Goal: Task Accomplishment & Management: Manage account settings

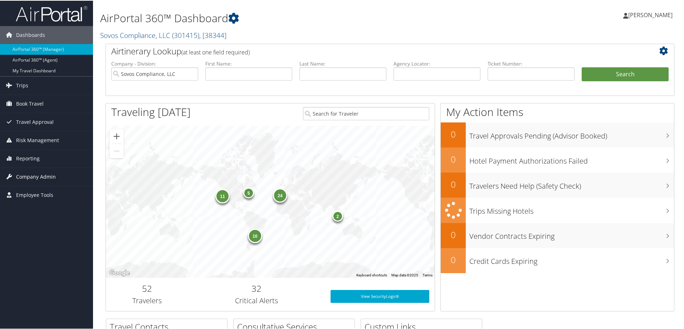
click at [24, 175] on span "Company Admin" at bounding box center [36, 176] width 40 height 18
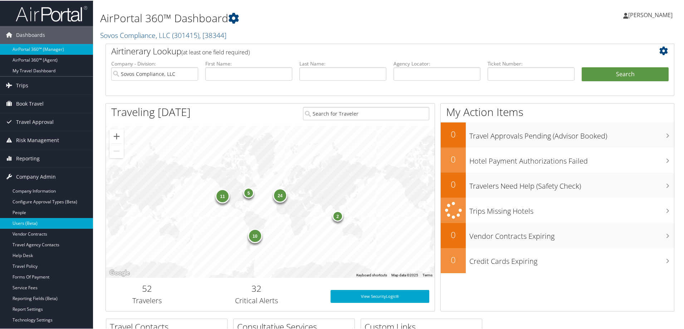
click at [25, 221] on link "Users (Beta)" at bounding box center [46, 222] width 93 height 11
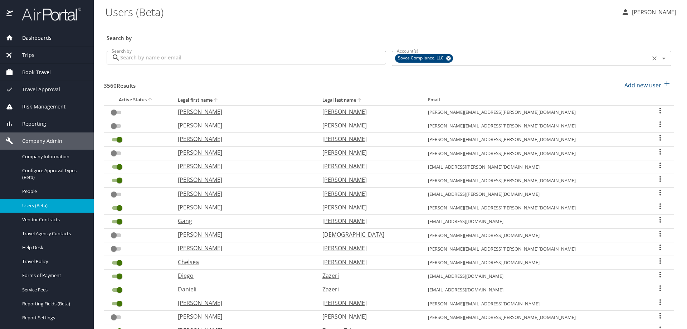
click at [651, 58] on icon "Clear" at bounding box center [654, 58] width 7 height 7
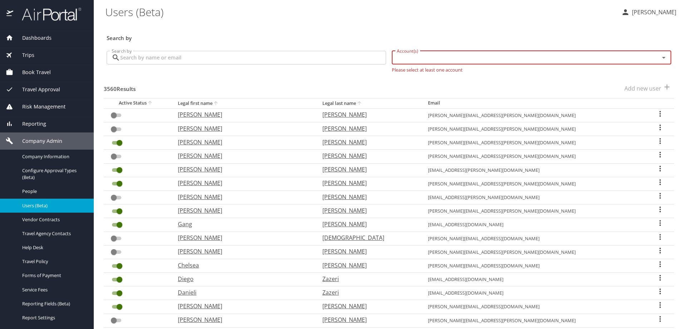
click at [572, 64] on div "Account(s)" at bounding box center [531, 58] width 279 height 14
click at [573, 59] on input "Account(s)" at bounding box center [521, 57] width 254 height 9
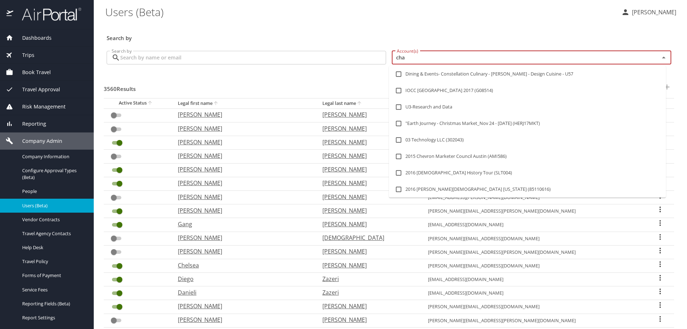
type input "chap"
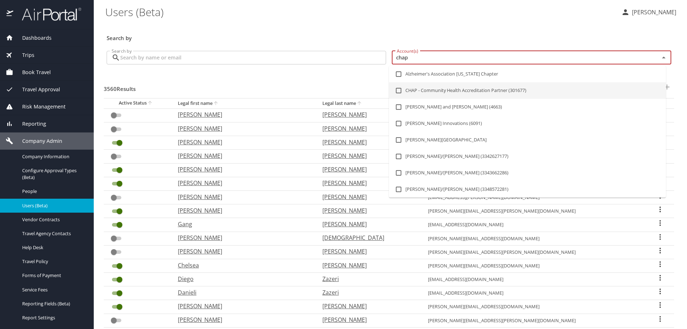
click at [457, 86] on li "CHAP - Community Health Accreditation Partner (301677)" at bounding box center [527, 90] width 277 height 16
checkbox input "true"
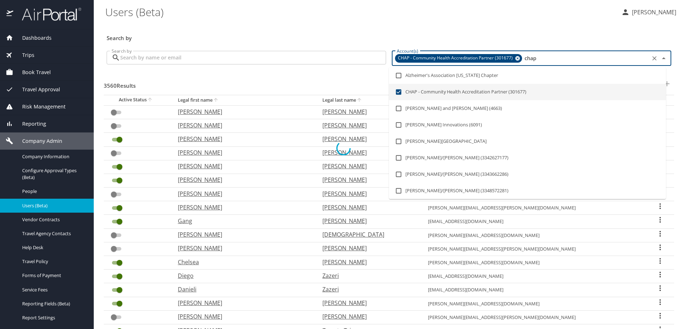
checkbox input "true"
checkbox input "false"
checkbox input "true"
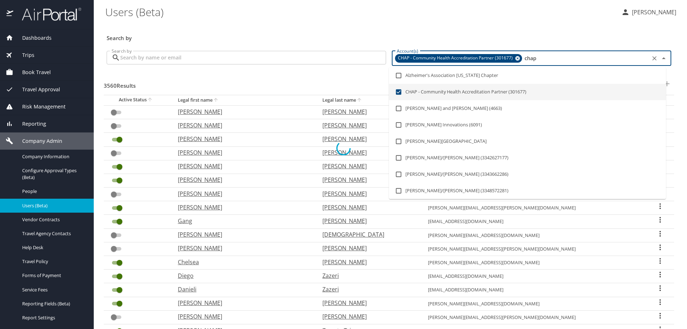
checkbox input "false"
checkbox input "true"
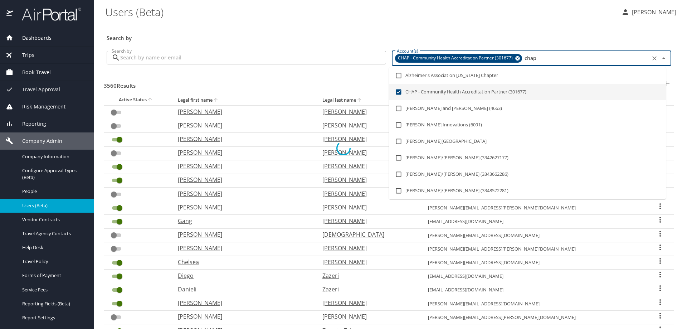
checkbox input "false"
type input "chap"
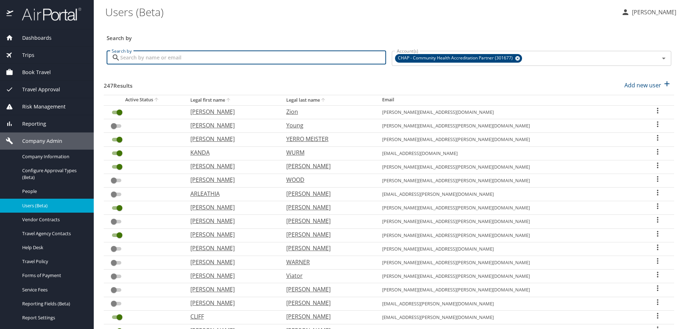
click at [340, 61] on input "Search by" at bounding box center [253, 58] width 266 height 14
paste input "DIRKINTIS"
type input "DIRKINTIS"
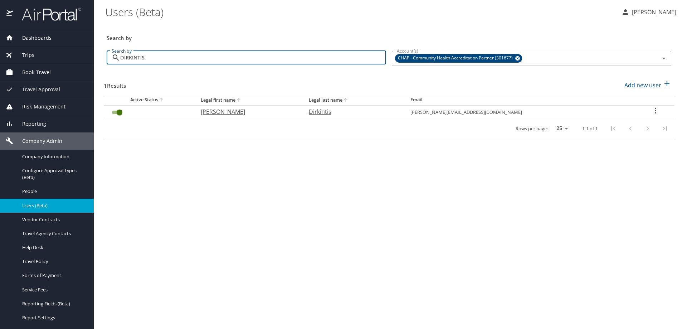
click at [655, 110] on icon "User Search Table" at bounding box center [655, 110] width 9 height 9
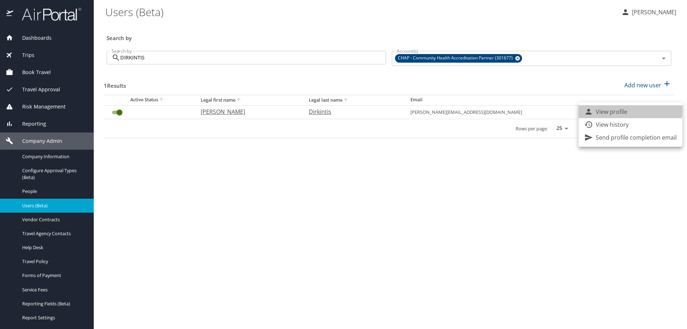
click at [607, 109] on p "View profile" at bounding box center [611, 111] width 31 height 9
select select "US"
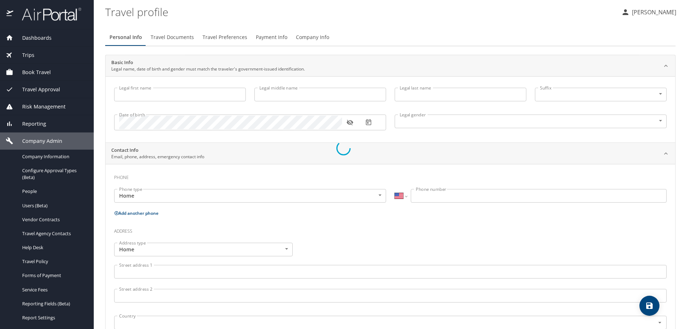
type input "Dayna"
type input "Kristine"
type input "Dirkintis"
type input "Female"
select select "US"
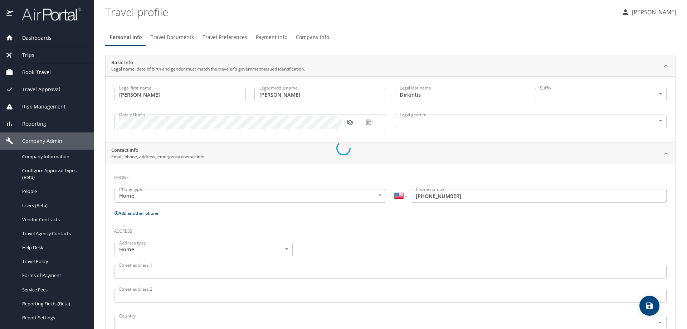
select select "ID"
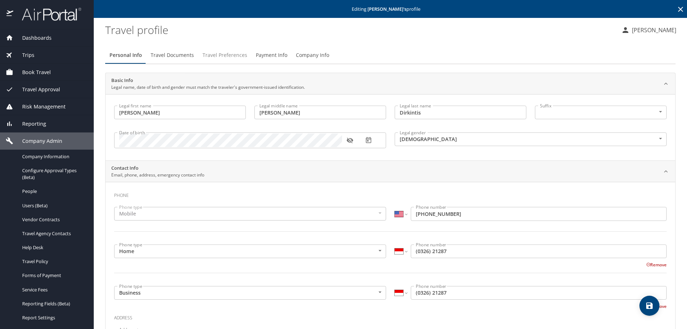
click at [209, 58] on span "Travel Preferences" at bounding box center [225, 55] width 45 height 9
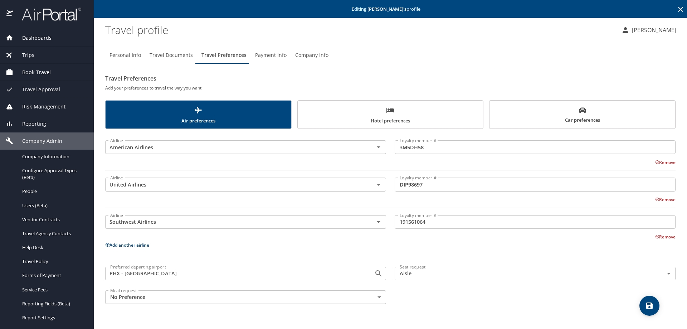
click at [651, 112] on span "Car preferences" at bounding box center [582, 116] width 177 height 18
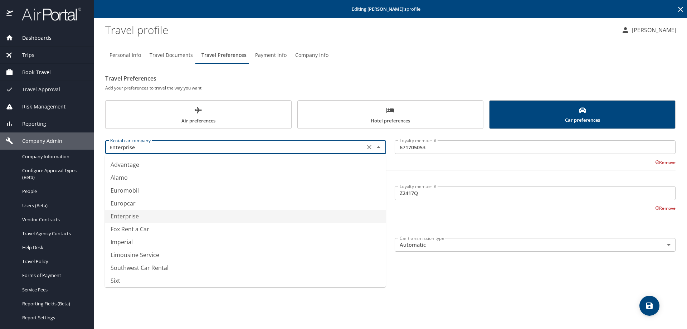
click at [326, 145] on input "Enterprise" at bounding box center [234, 146] width 255 height 9
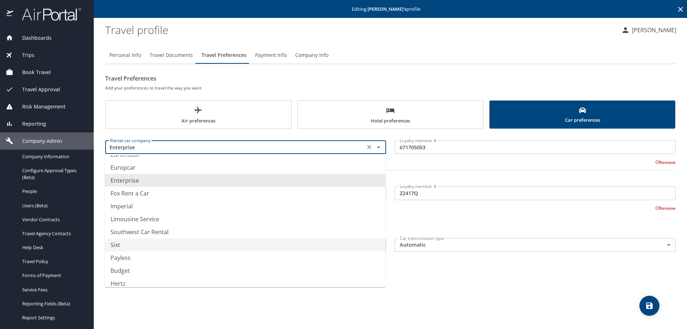
scroll to position [93, 0]
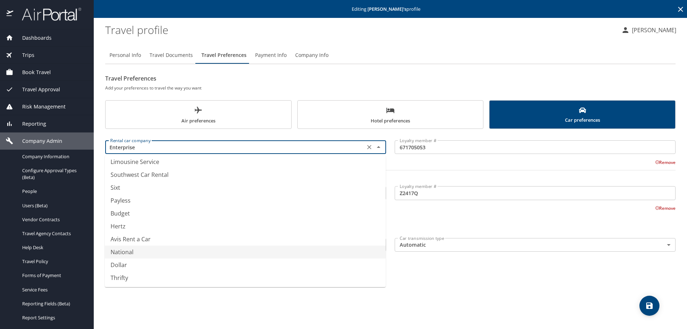
click at [146, 254] on li "National" at bounding box center [245, 251] width 281 height 13
type input "National"
click at [138, 215] on button "Add another car rental company" at bounding box center [140, 216] width 71 height 6
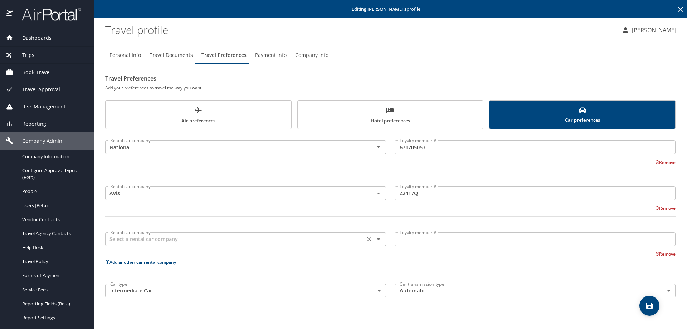
click at [169, 238] on input "text" at bounding box center [234, 238] width 255 height 9
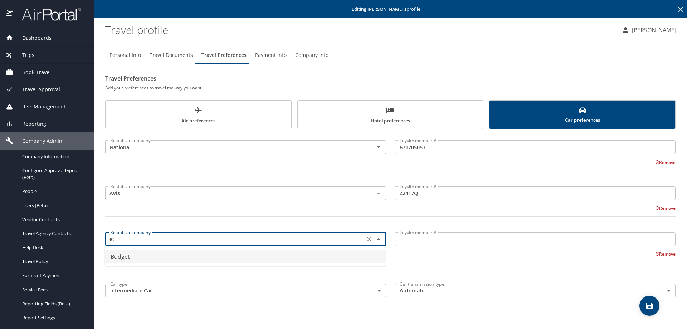
type input "e"
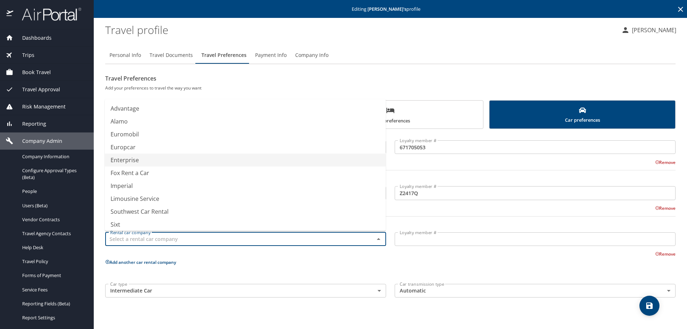
click at [135, 159] on li "Enterprise" at bounding box center [245, 160] width 281 height 13
type input "Enterprise"
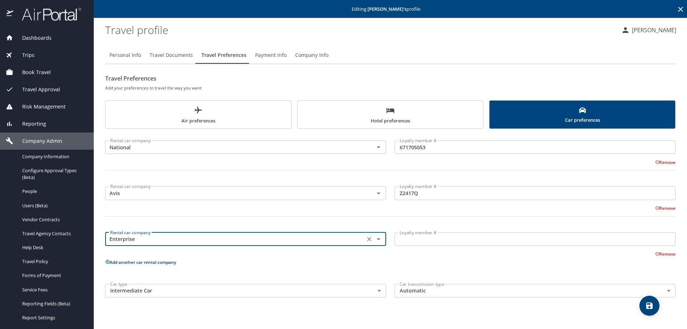
click at [431, 238] on input "Loyalty member #" at bounding box center [535, 239] width 281 height 14
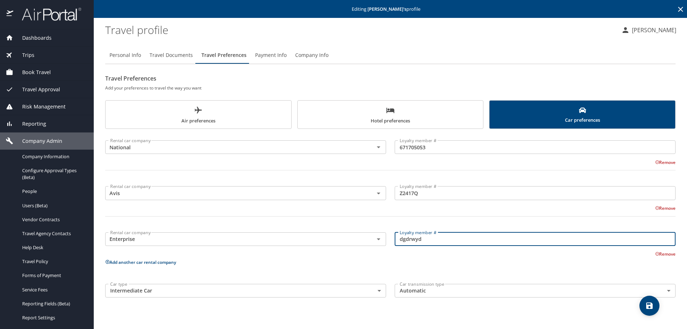
type input "dgdrwyd"
click at [647, 307] on icon "save" at bounding box center [649, 305] width 6 height 6
